Goal: Information Seeking & Learning: Learn about a topic

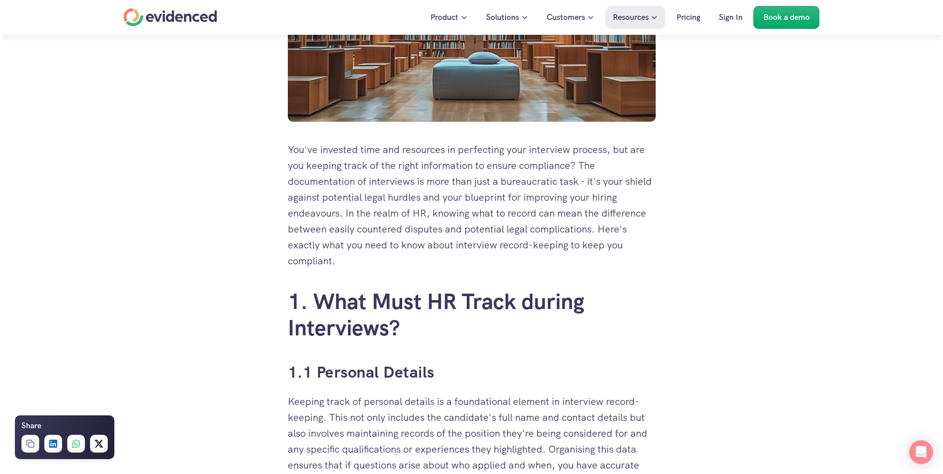
scroll to position [398, 0]
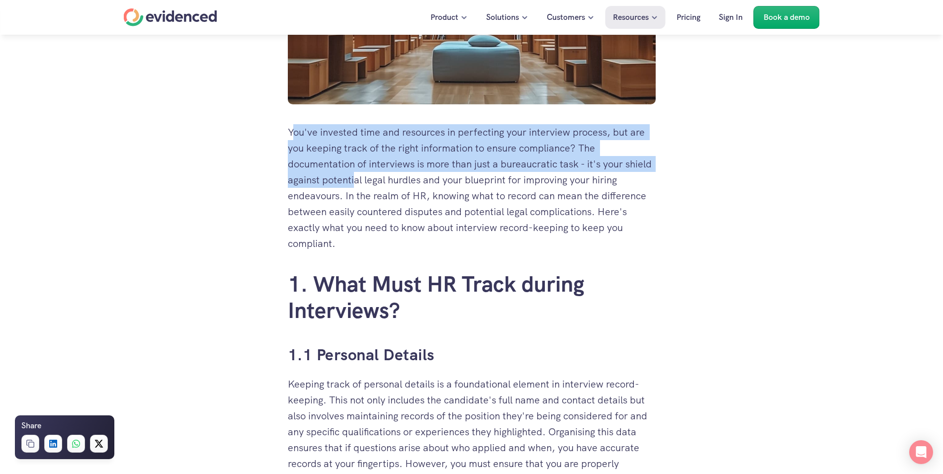
drag, startPoint x: 295, startPoint y: 138, endPoint x: 356, endPoint y: 186, distance: 77.6
click at [356, 186] on p "You've invested time and resources in perfecting your interview process, but ar…" at bounding box center [472, 187] width 368 height 127
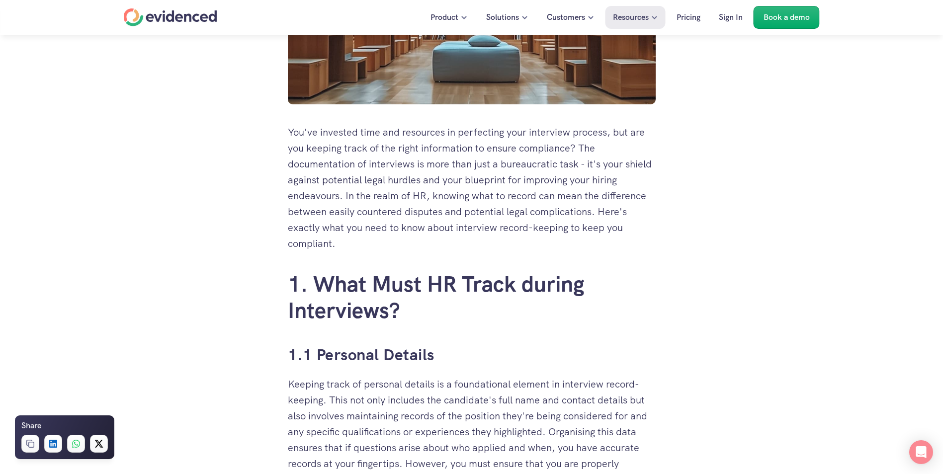
click at [362, 215] on p "You've invested time and resources in perfecting your interview process, but ar…" at bounding box center [472, 187] width 368 height 127
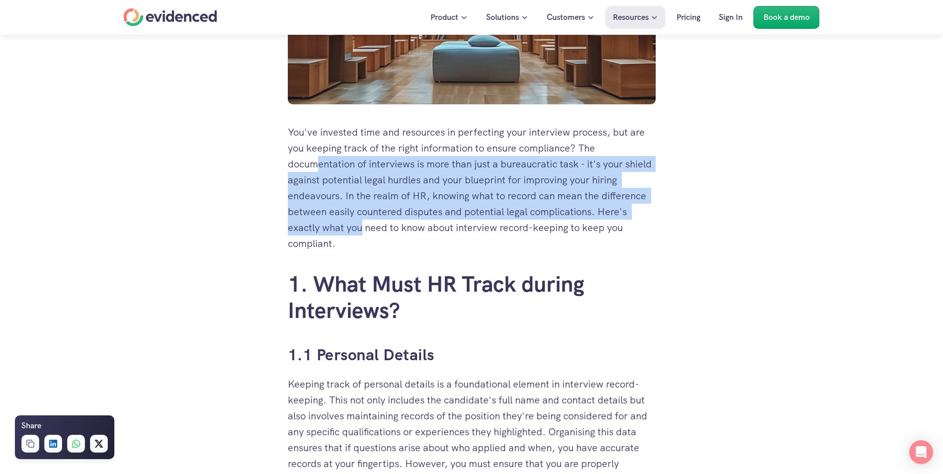
drag, startPoint x: 362, startPoint y: 230, endPoint x: 318, endPoint y: 170, distance: 74.5
click at [319, 171] on p "You've invested time and resources in perfecting your interview process, but ar…" at bounding box center [472, 187] width 368 height 127
click at [318, 170] on p "You've invested time and resources in perfecting your interview process, but ar…" at bounding box center [472, 187] width 368 height 127
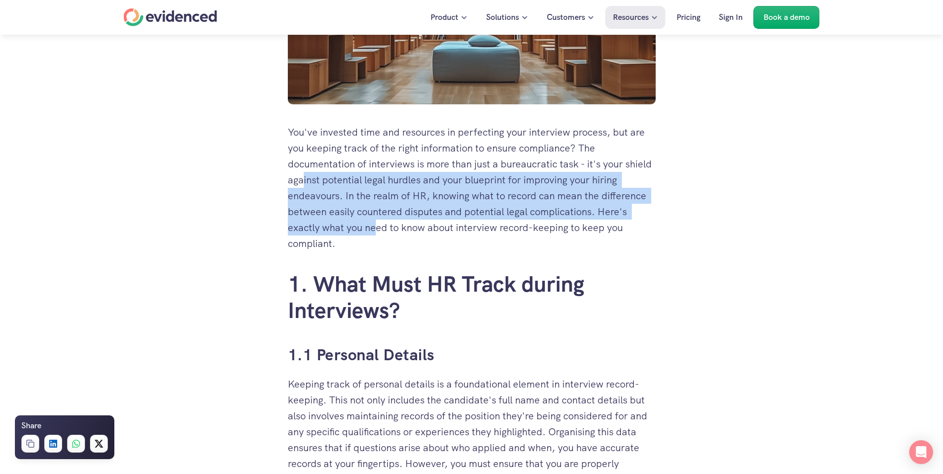
drag, startPoint x: 362, startPoint y: 213, endPoint x: 379, endPoint y: 224, distance: 20.8
click at [379, 224] on p "You've invested time and resources in perfecting your interview process, but ar…" at bounding box center [472, 187] width 368 height 127
click at [380, 225] on p "You've invested time and resources in perfecting your interview process, but ar…" at bounding box center [472, 187] width 368 height 127
drag, startPoint x: 359, startPoint y: 227, endPoint x: 334, endPoint y: 179, distance: 54.3
click at [334, 179] on p "You've invested time and resources in perfecting your interview process, but ar…" at bounding box center [472, 187] width 368 height 127
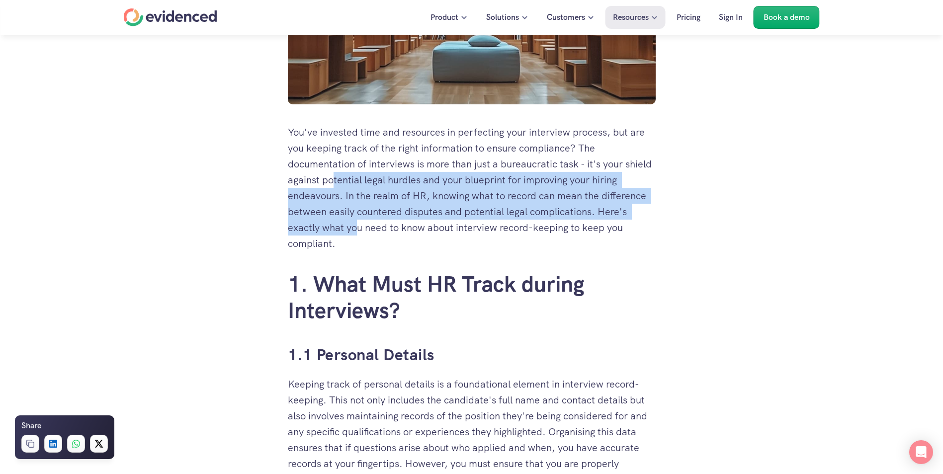
click at [334, 175] on p "You've invested time and resources in perfecting your interview process, but ar…" at bounding box center [472, 187] width 368 height 127
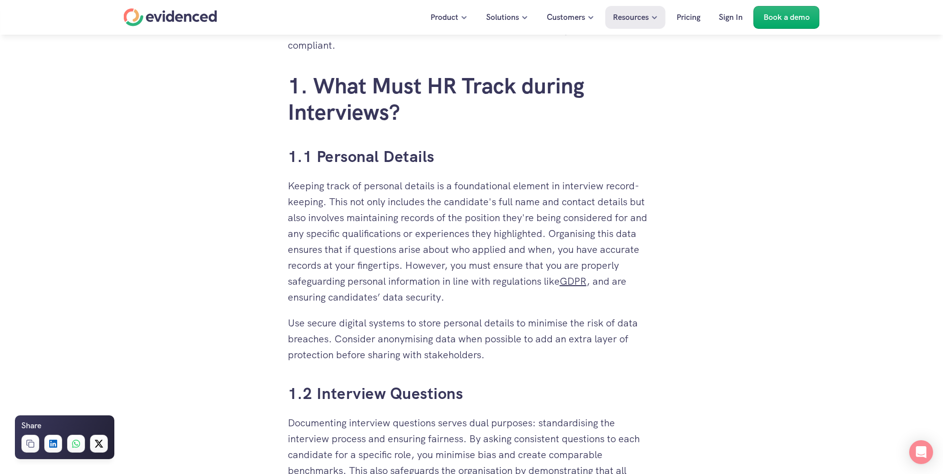
scroll to position [597, 0]
click at [408, 265] on p "Keeping track of personal details is a foundational element in interview record…" at bounding box center [472, 241] width 368 height 127
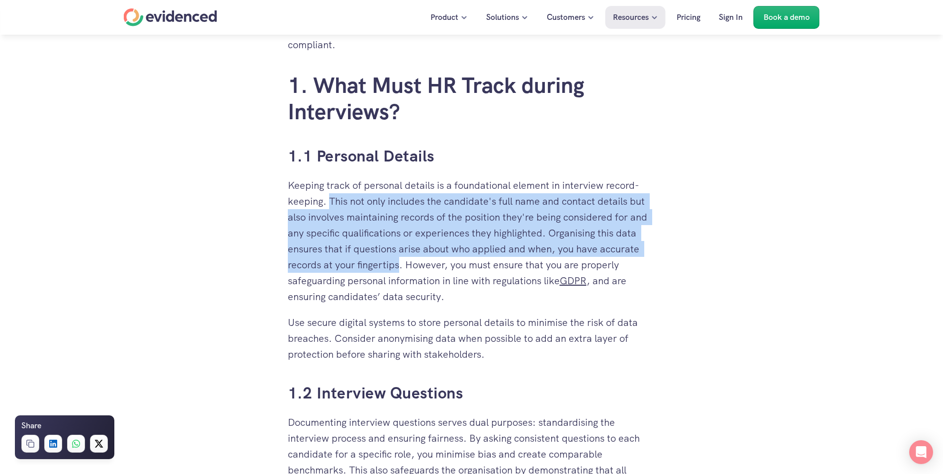
drag, startPoint x: 399, startPoint y: 264, endPoint x: 329, endPoint y: 200, distance: 95.4
click at [329, 200] on p "Keeping track of personal details is a foundational element in interview record…" at bounding box center [472, 241] width 368 height 127
copy p "This not only includes the candidate's full name and contact details but also i…"
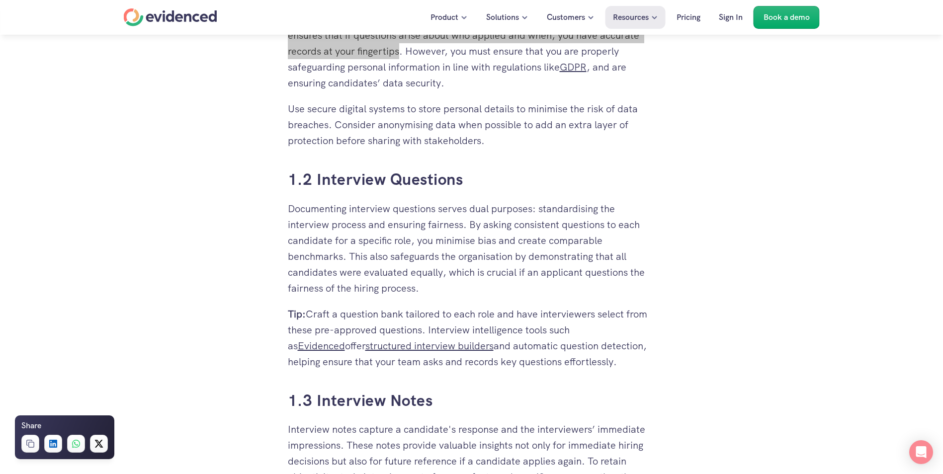
scroll to position [845, 0]
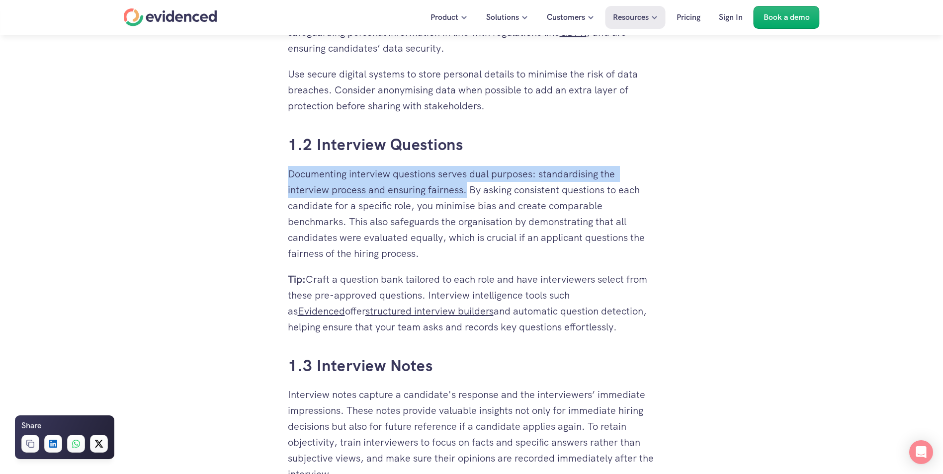
drag, startPoint x: 289, startPoint y: 174, endPoint x: 466, endPoint y: 188, distance: 178.1
click at [466, 188] on p "Documenting interview questions serves dual purposes: standardising the intervi…" at bounding box center [472, 213] width 368 height 95
copy p "Documenting interview questions serves dual purposes: standardising the intervi…"
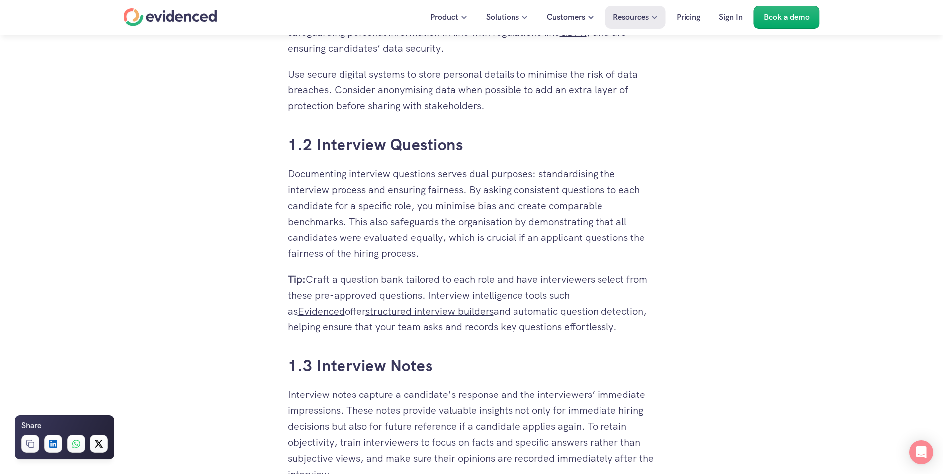
click at [421, 224] on p "Documenting interview questions serves dual purposes: standardising the intervi…" at bounding box center [472, 213] width 368 height 95
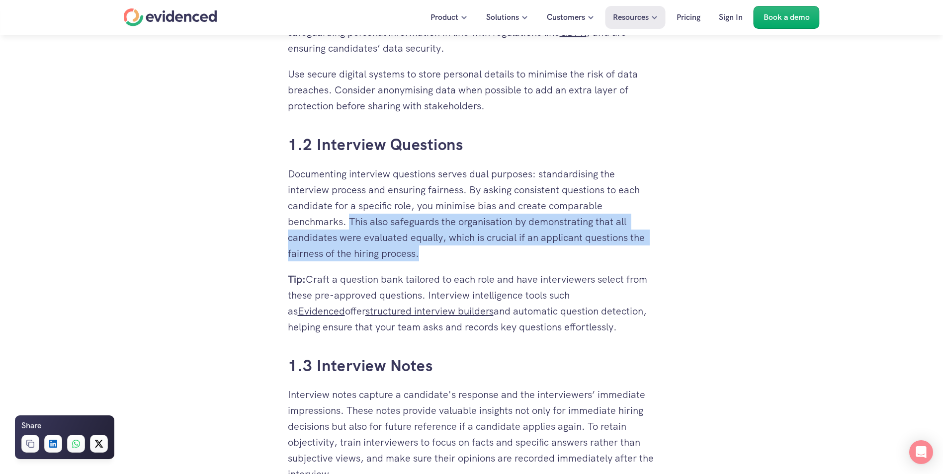
drag, startPoint x: 351, startPoint y: 219, endPoint x: 434, endPoint y: 248, distance: 87.8
click at [434, 248] on p "Documenting interview questions serves dual purposes: standardising the intervi…" at bounding box center [472, 213] width 368 height 95
copy p "This also safeguards the organisation by demonstrating that all candidates were…"
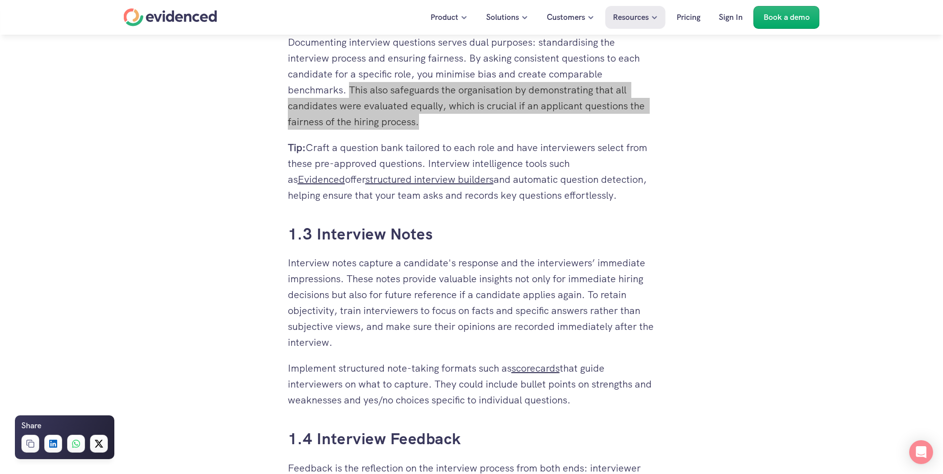
scroll to position [995, 0]
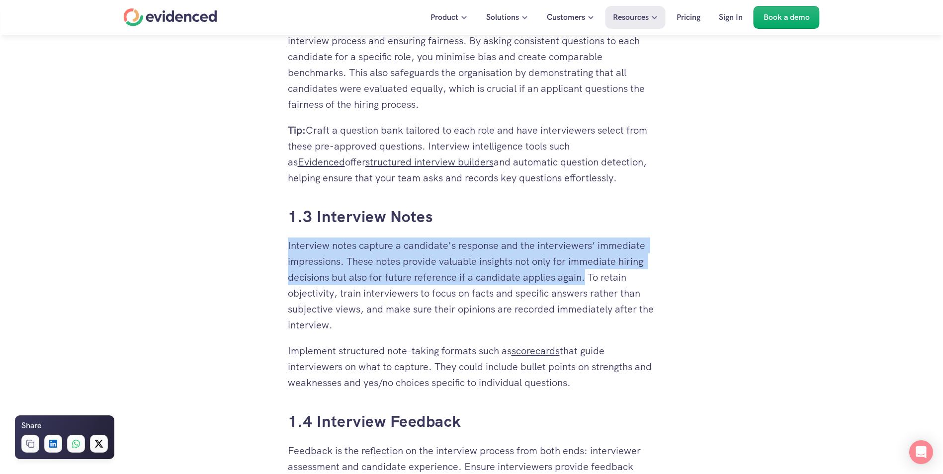
drag, startPoint x: 287, startPoint y: 245, endPoint x: 585, endPoint y: 277, distance: 299.0
click at [585, 277] on p "Interview notes capture a candidate's response and the interviewers’ immediate …" at bounding box center [472, 285] width 368 height 95
copy p "Interview notes capture a candidate's response and the interviewers’ immediate …"
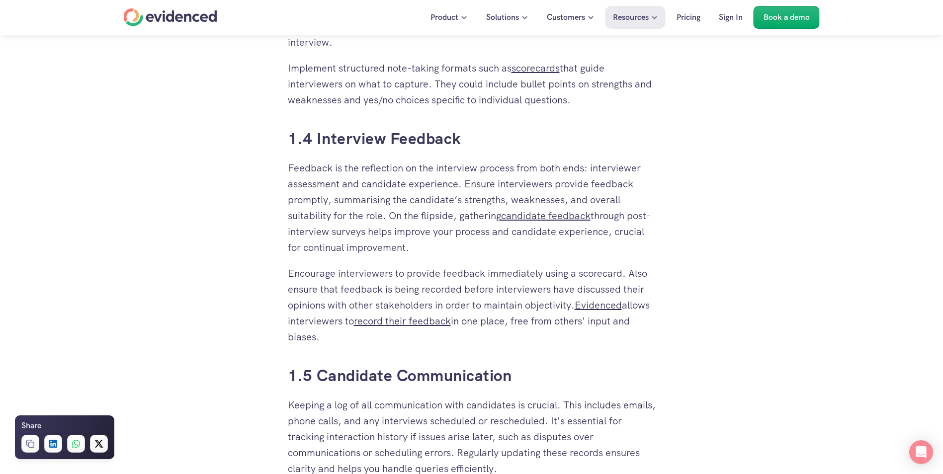
scroll to position [1293, 0]
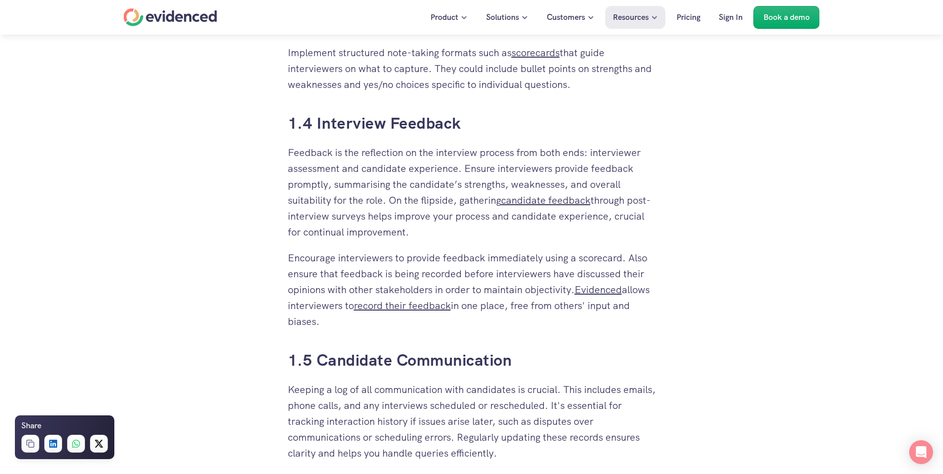
drag, startPoint x: 480, startPoint y: 318, endPoint x: 631, endPoint y: 259, distance: 161.9
click at [631, 259] on p "Encourage interviewers to provide feedback immediately using a scorecard. Also …" at bounding box center [472, 290] width 368 height 80
copy p "Also ensure that feedback is being recorded before interviewers have discussed …"
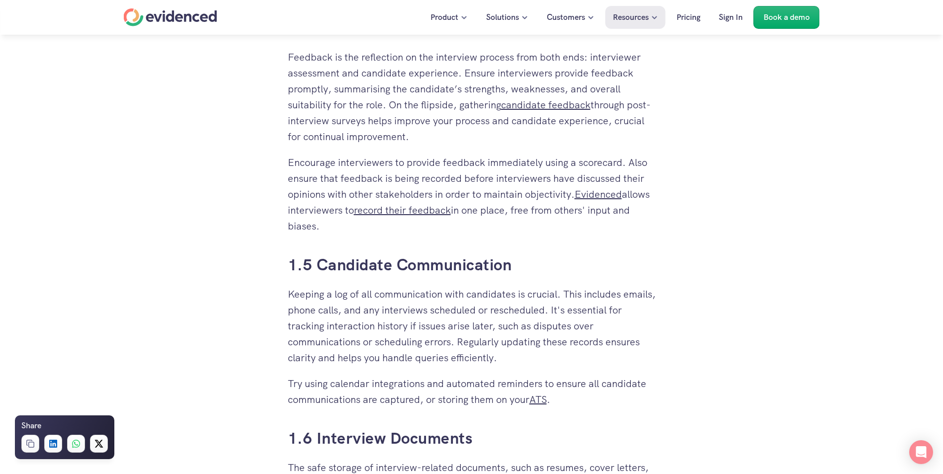
scroll to position [1392, 0]
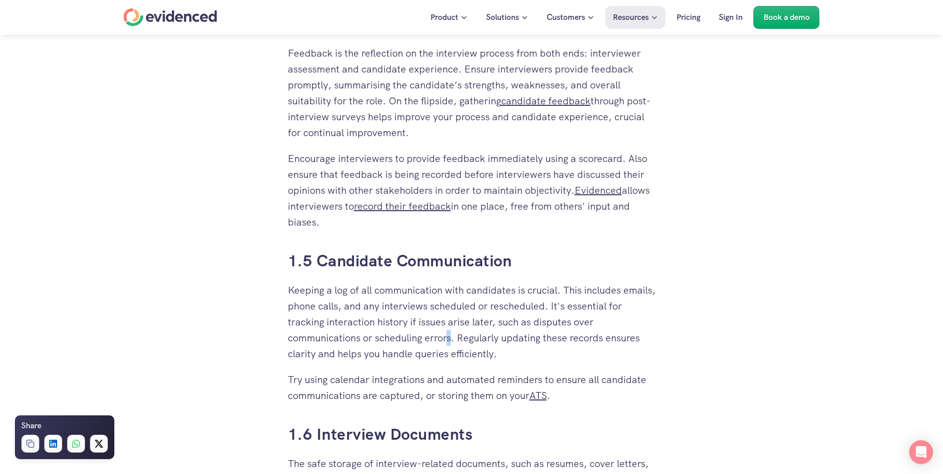
click at [452, 338] on p "Keeping a log of all communication with candidates is crucial. This includes em…" at bounding box center [472, 322] width 368 height 80
click at [453, 338] on p "Keeping a log of all communication with candidates is crucial. This includes em…" at bounding box center [472, 322] width 368 height 80
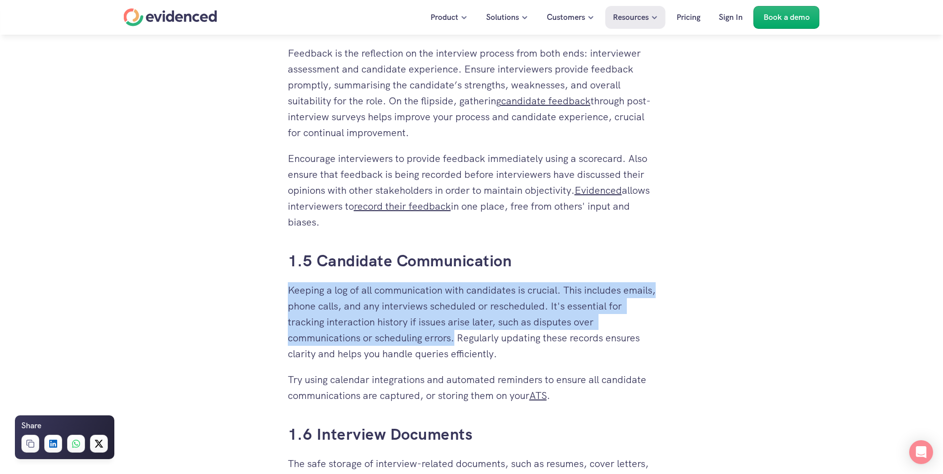
drag, startPoint x: 453, startPoint y: 338, endPoint x: 283, endPoint y: 294, distance: 175.5
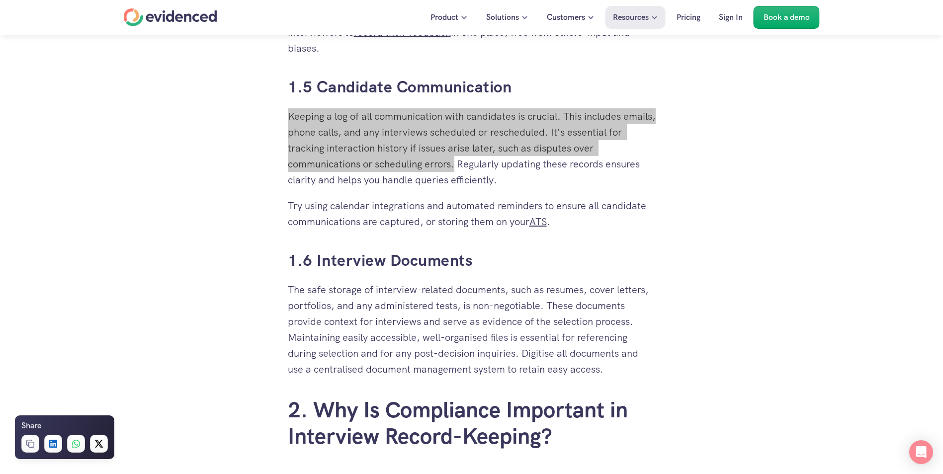
scroll to position [1591, 0]
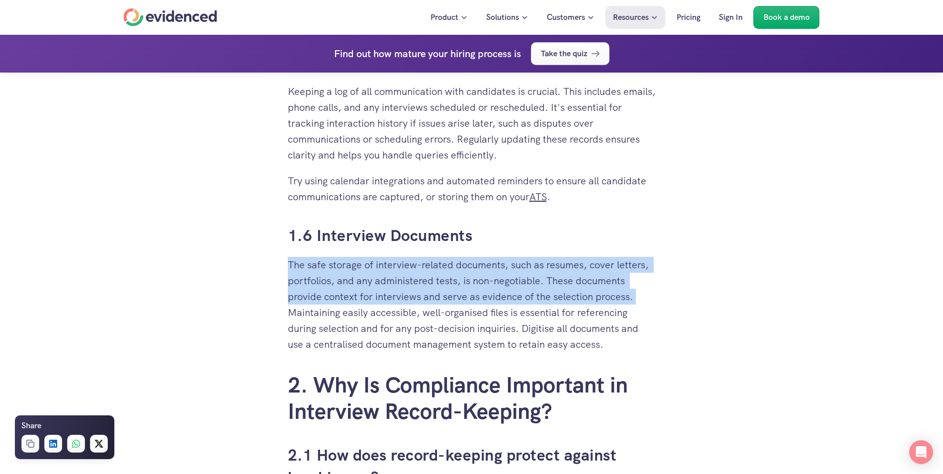
drag, startPoint x: 638, startPoint y: 297, endPoint x: 282, endPoint y: 266, distance: 356.5
copy p "The safe storage of interview-related documents, such as resumes, cover letters…"
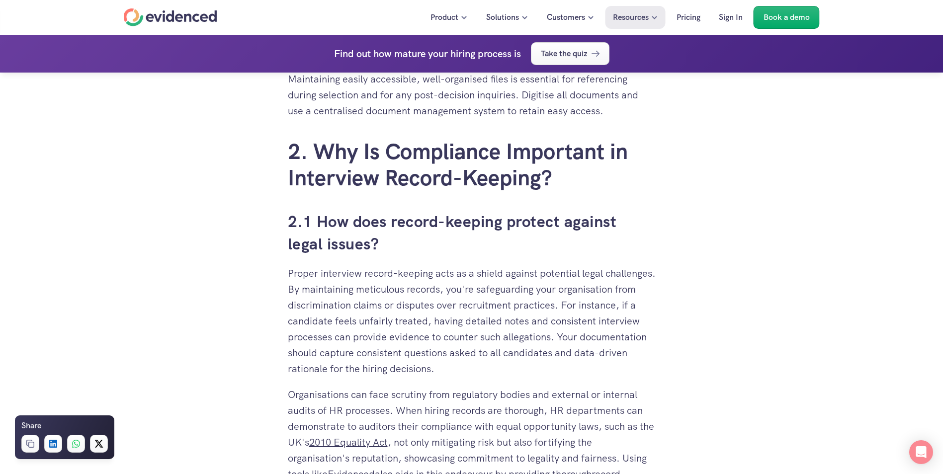
scroll to position [1840, 0]
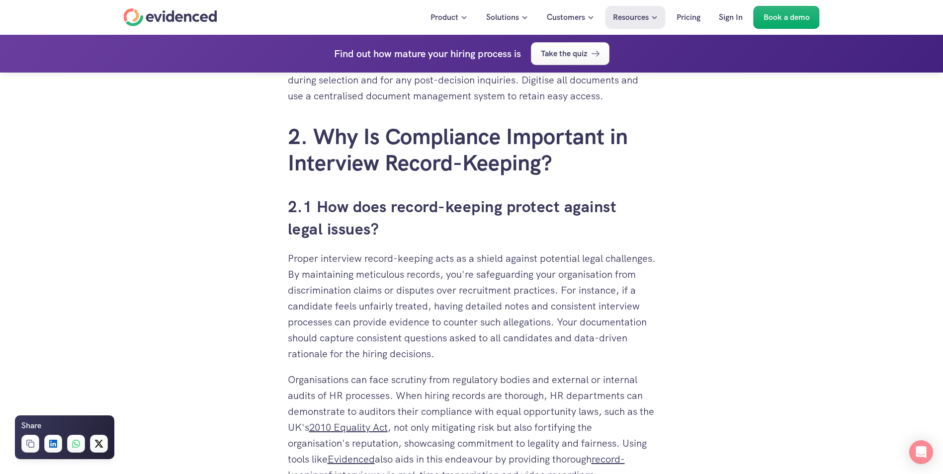
click at [640, 301] on p "Proper interview record-keeping acts as a shield against potential legal challe…" at bounding box center [472, 306] width 368 height 111
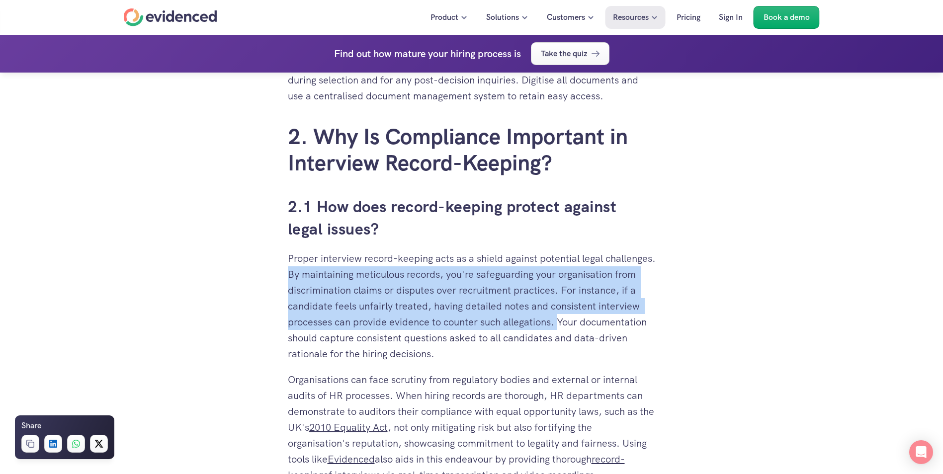
drag, startPoint x: 658, startPoint y: 322, endPoint x: 343, endPoint y: 274, distance: 319.0
click at [343, 274] on div "You've invested time and resources in perfecting your interview process, but ar…" at bounding box center [472, 242] width 388 height 3589
copy p "By maintaining meticulous records, you're safeguarding your organisation from d…"
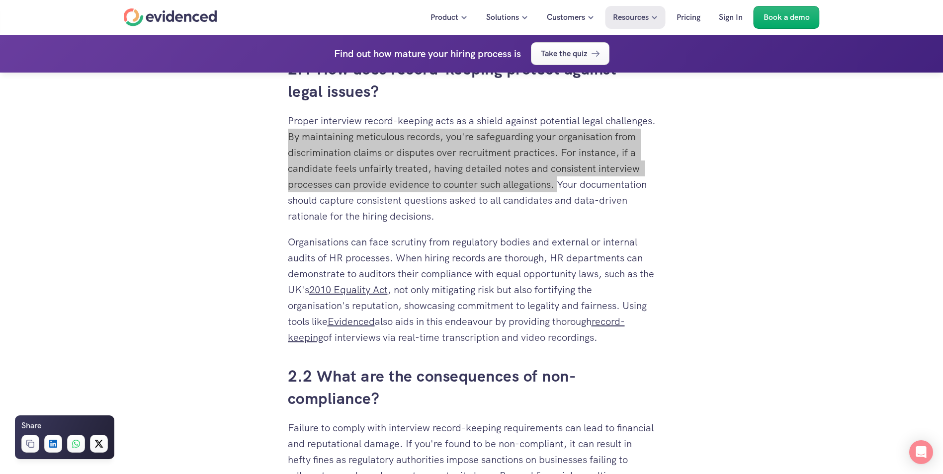
scroll to position [1989, 0]
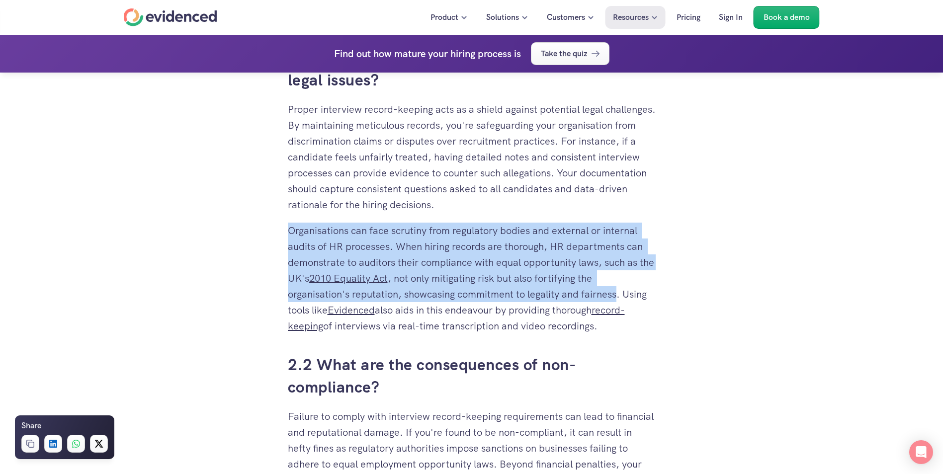
drag, startPoint x: 619, startPoint y: 293, endPoint x: 271, endPoint y: 228, distance: 354.2
click at [271, 228] on div "You've invested time and resources in perfecting your interview process, but ar…" at bounding box center [471, 391] width 943 height 4185
copy p "Organisations can face scrutiny from regulatory bodies and external or internal…"
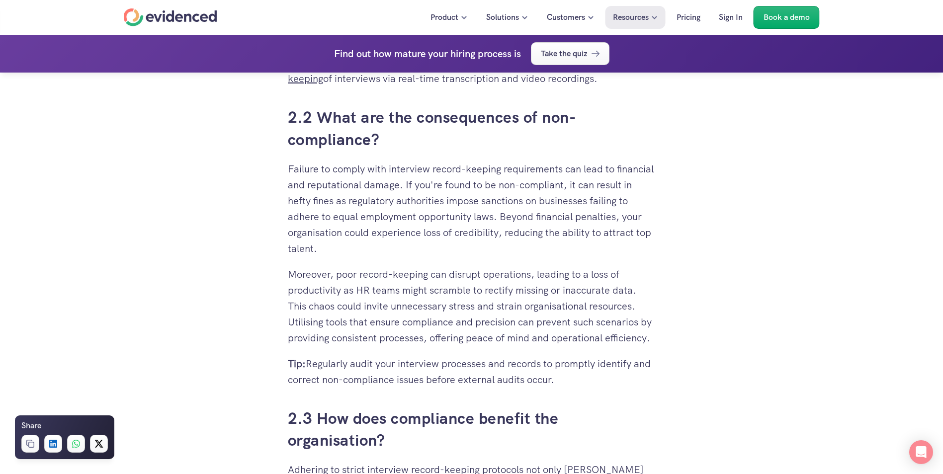
scroll to position [2238, 0]
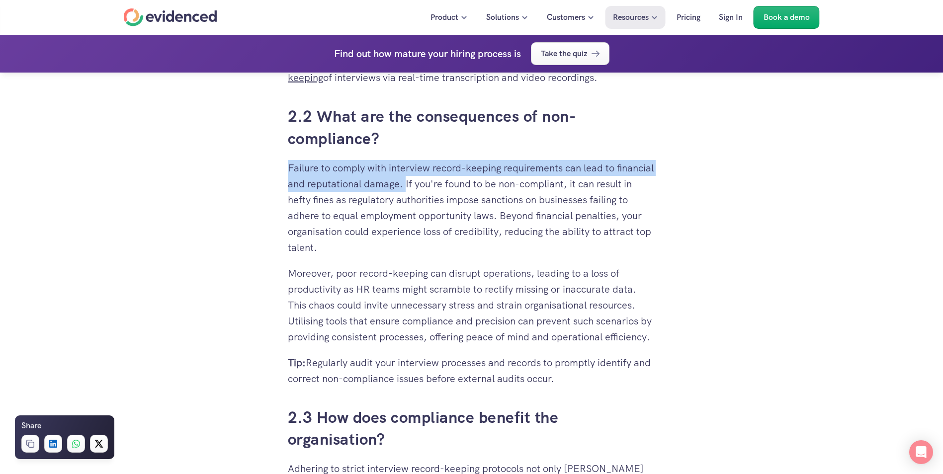
drag, startPoint x: 404, startPoint y: 185, endPoint x: 282, endPoint y: 167, distance: 123.6
copy p "Failure to comply with interview record-keeping requirements can lead to financ…"
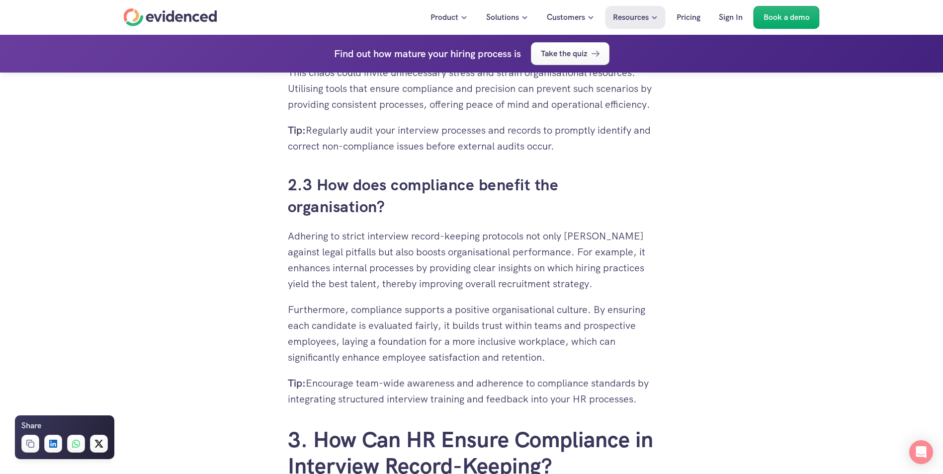
scroll to position [2337, 0]
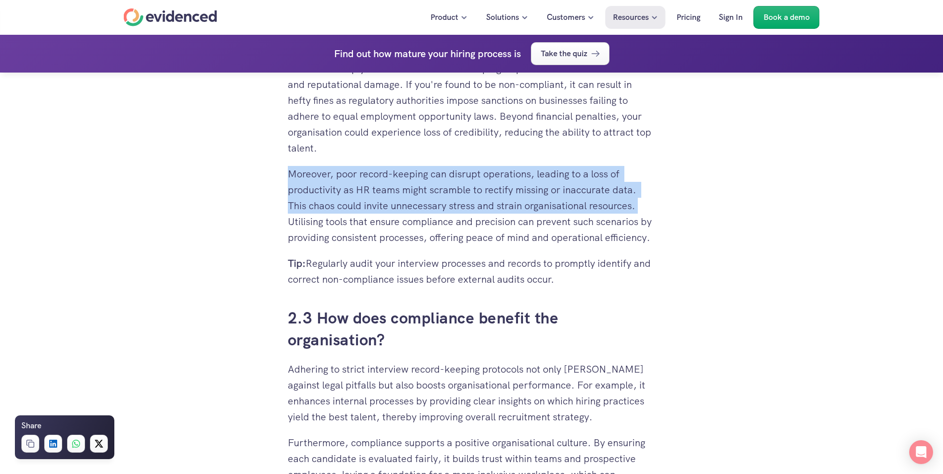
drag, startPoint x: 289, startPoint y: 174, endPoint x: 650, endPoint y: 208, distance: 361.7
click at [650, 208] on p "Moreover, poor record-keeping can disrupt operations, leading to a loss of prod…" at bounding box center [472, 206] width 368 height 80
copy p "Moreover, poor record-keeping can disrupt operations, leading to a loss of prod…"
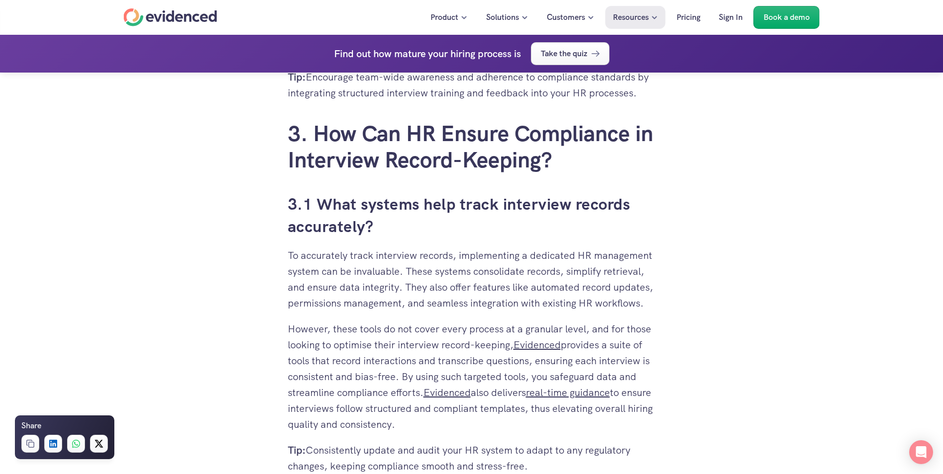
scroll to position [2884, 0]
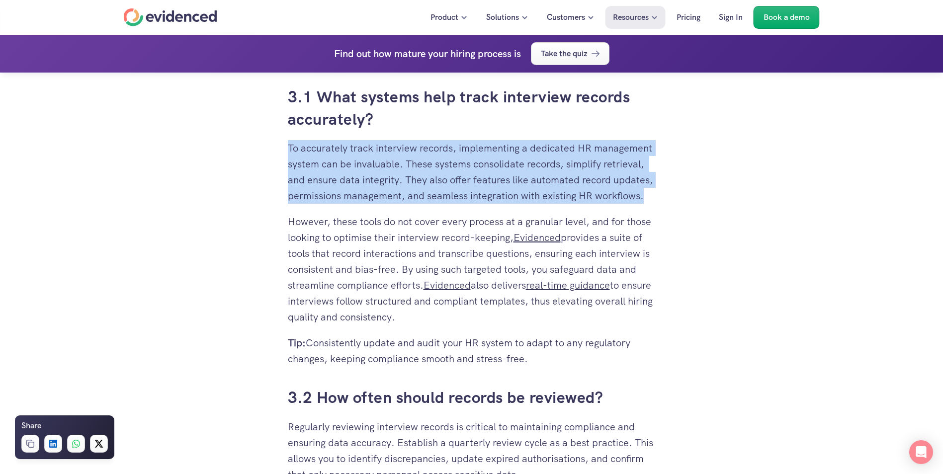
drag, startPoint x: 653, startPoint y: 213, endPoint x: 280, endPoint y: 159, distance: 376.4
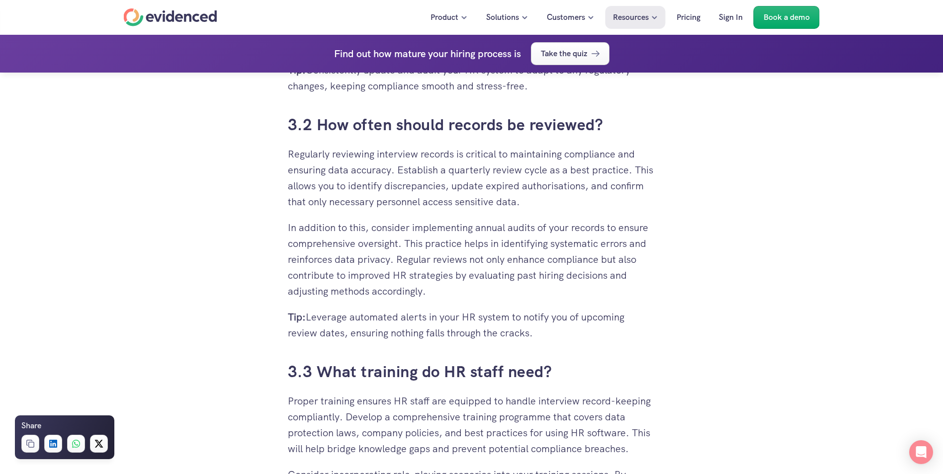
scroll to position [3183, 0]
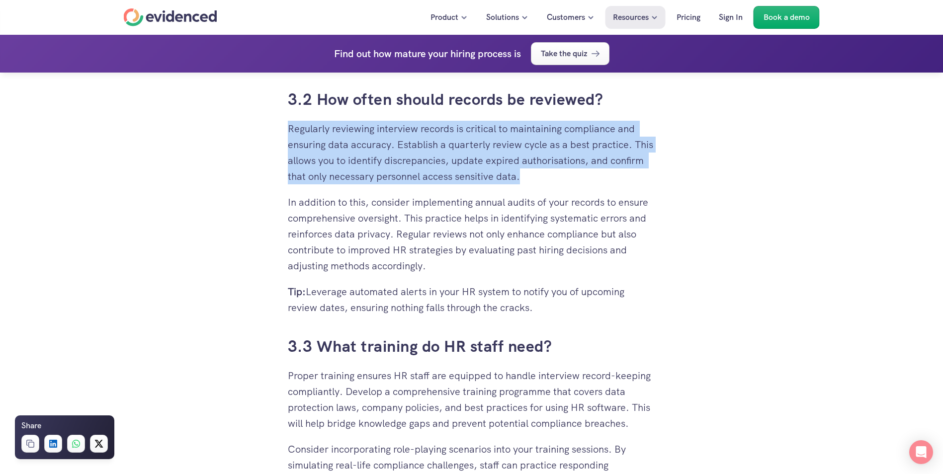
drag, startPoint x: 289, startPoint y: 145, endPoint x: 620, endPoint y: 190, distance: 333.9
click at [620, 185] on p "Regularly reviewing interview records is critical to maintaining compliance and…" at bounding box center [472, 153] width 368 height 64
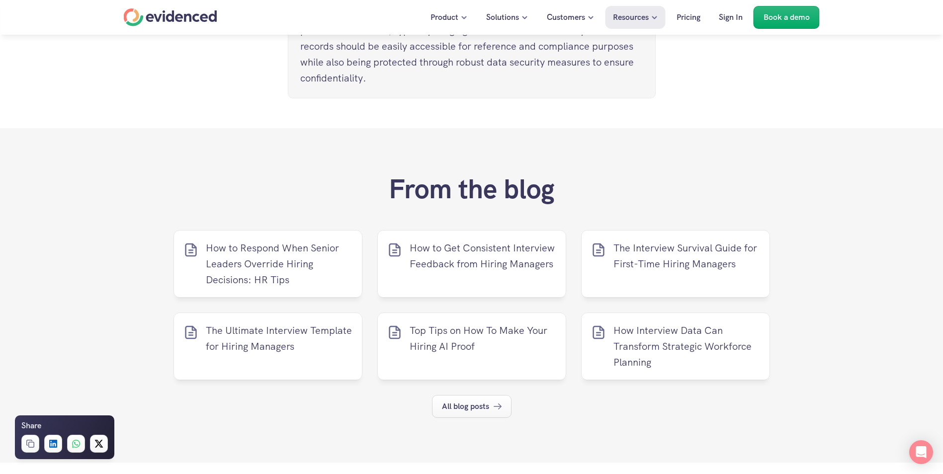
scroll to position [4476, 0]
